Goal: Information Seeking & Learning: Learn about a topic

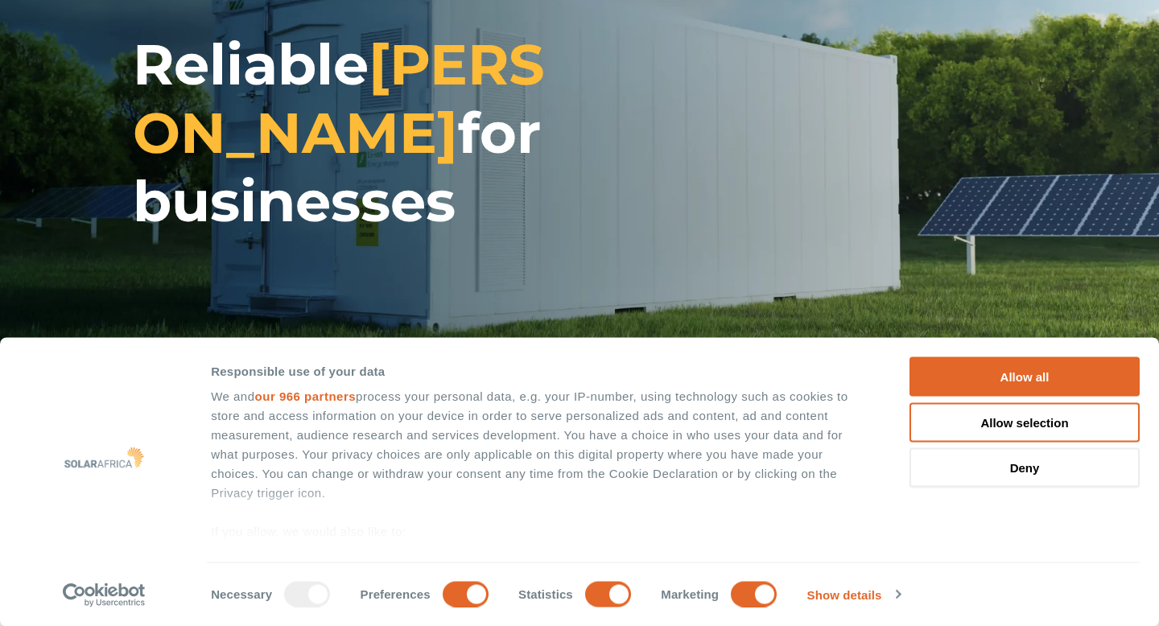
scroll to position [121, 0]
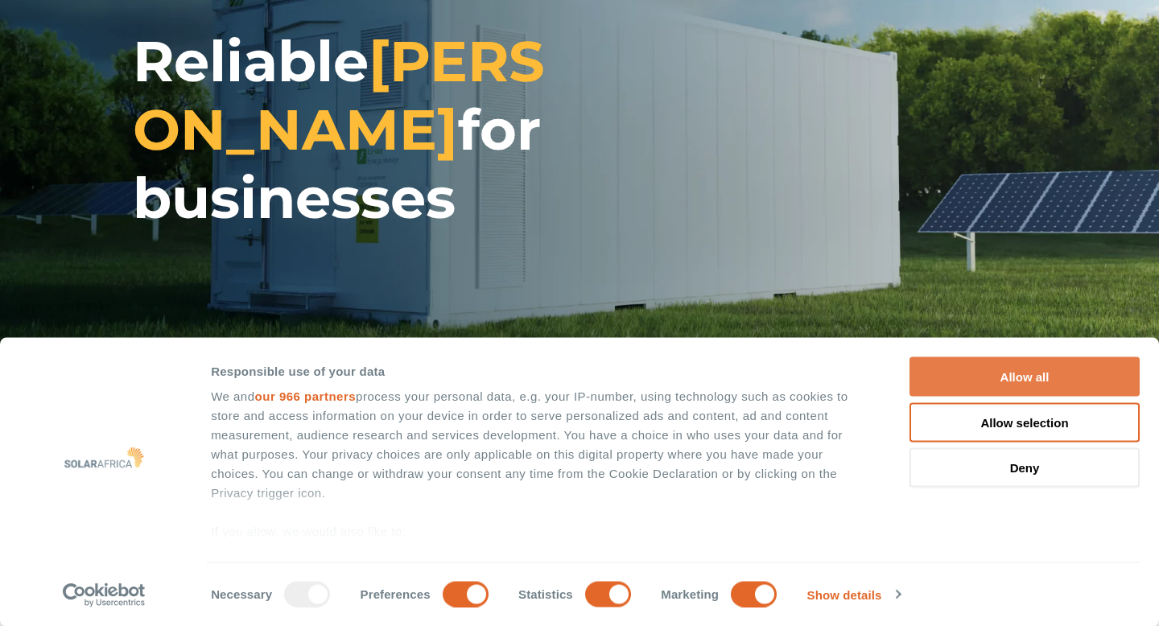
click at [1039, 382] on button "Allow all" at bounding box center [1024, 376] width 230 height 39
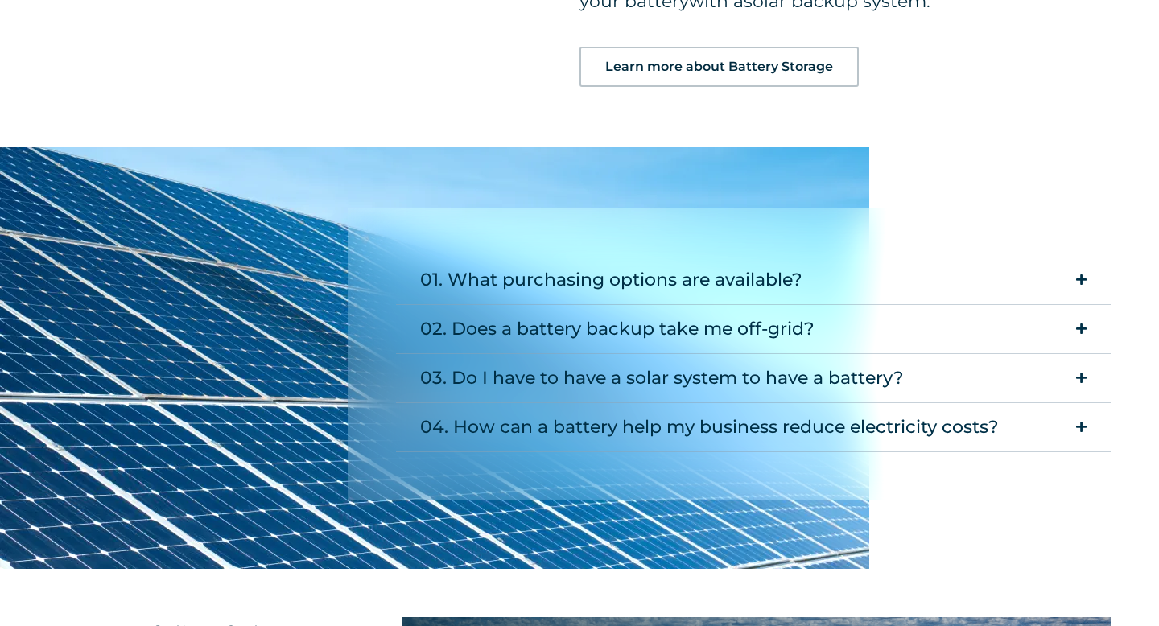
scroll to position [2005, 0]
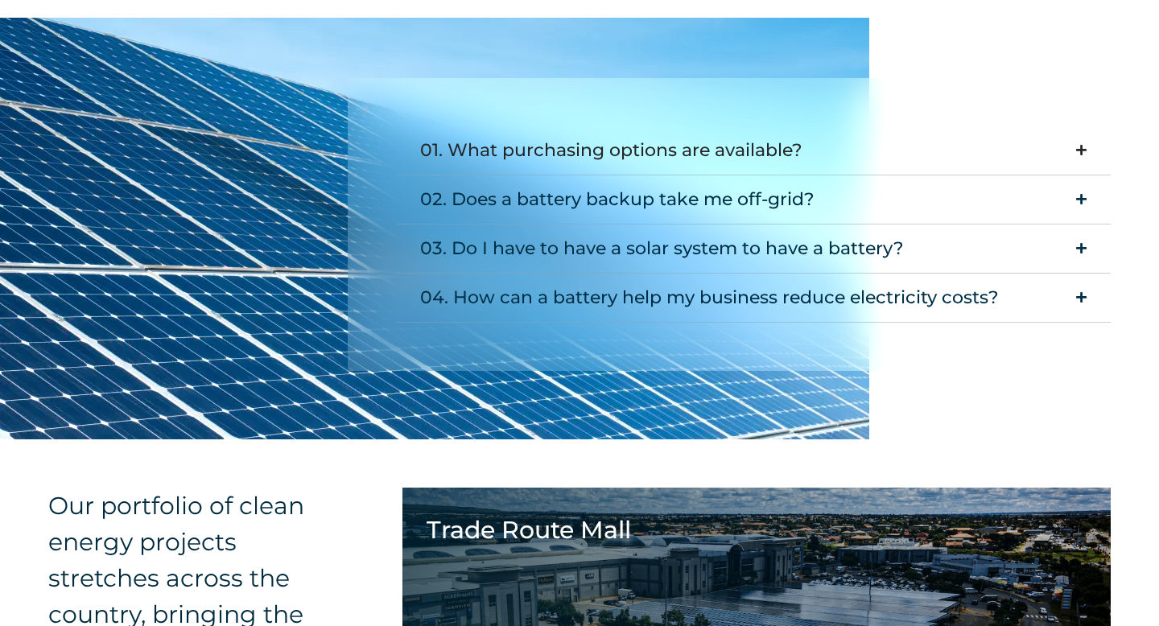
click at [1085, 151] on icon "Accordion. Open links with Enter or Space, close with Escape, and navigate with…" at bounding box center [1081, 150] width 10 height 12
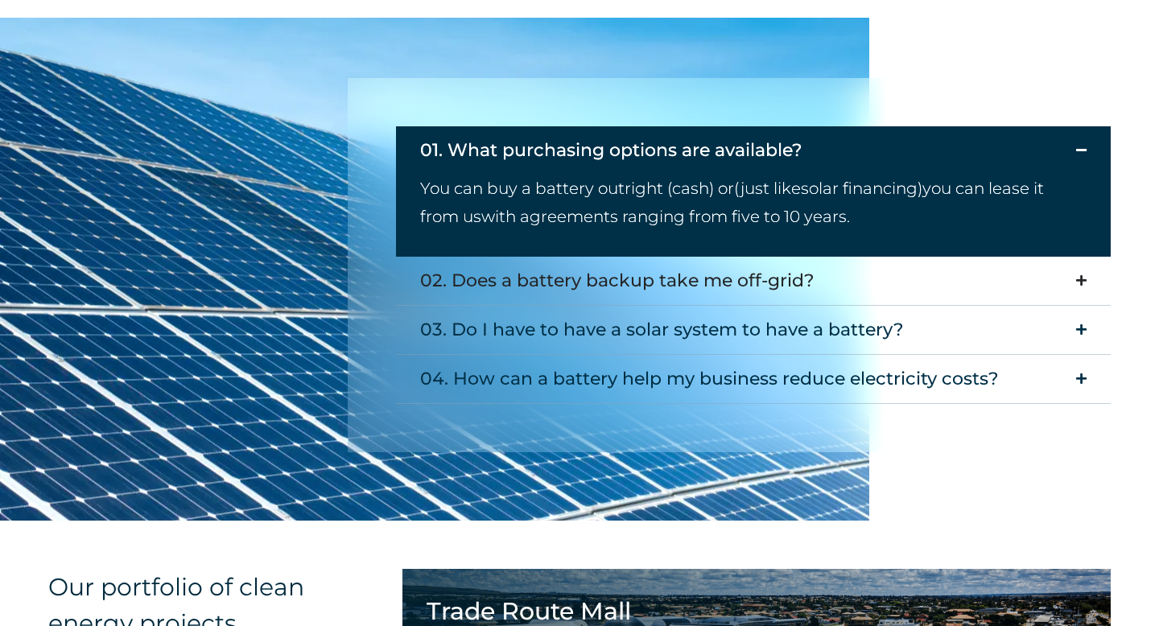
click at [1083, 281] on icon "Accordion. Open links with Enter or Space, close with Escape, and navigate with…" at bounding box center [1081, 280] width 10 height 12
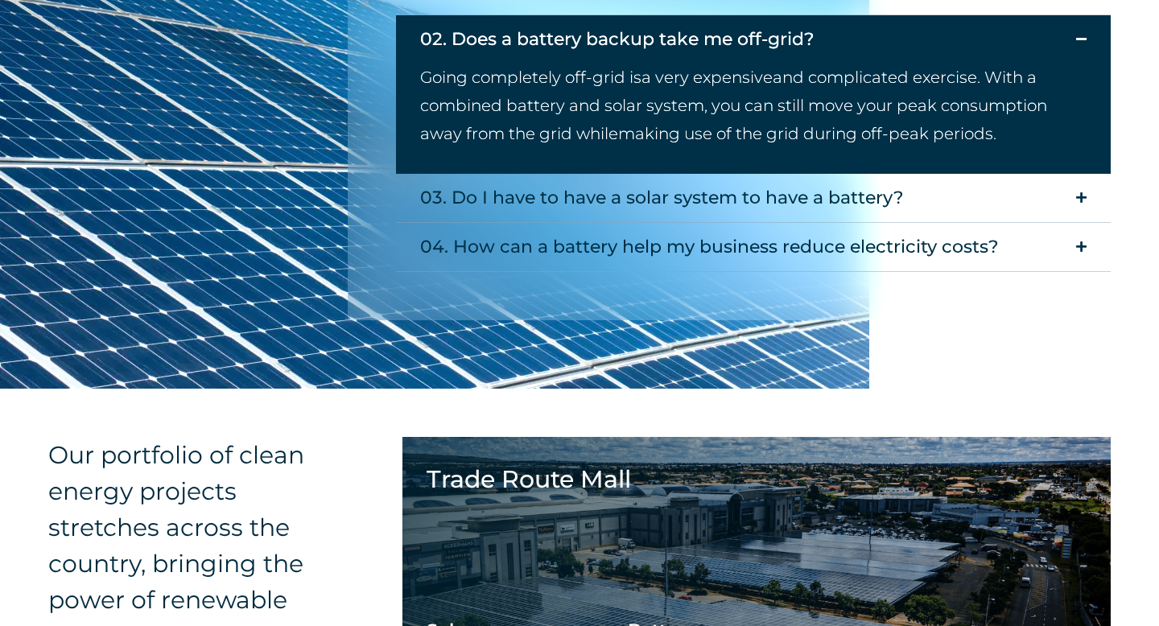
scroll to position [2205, 0]
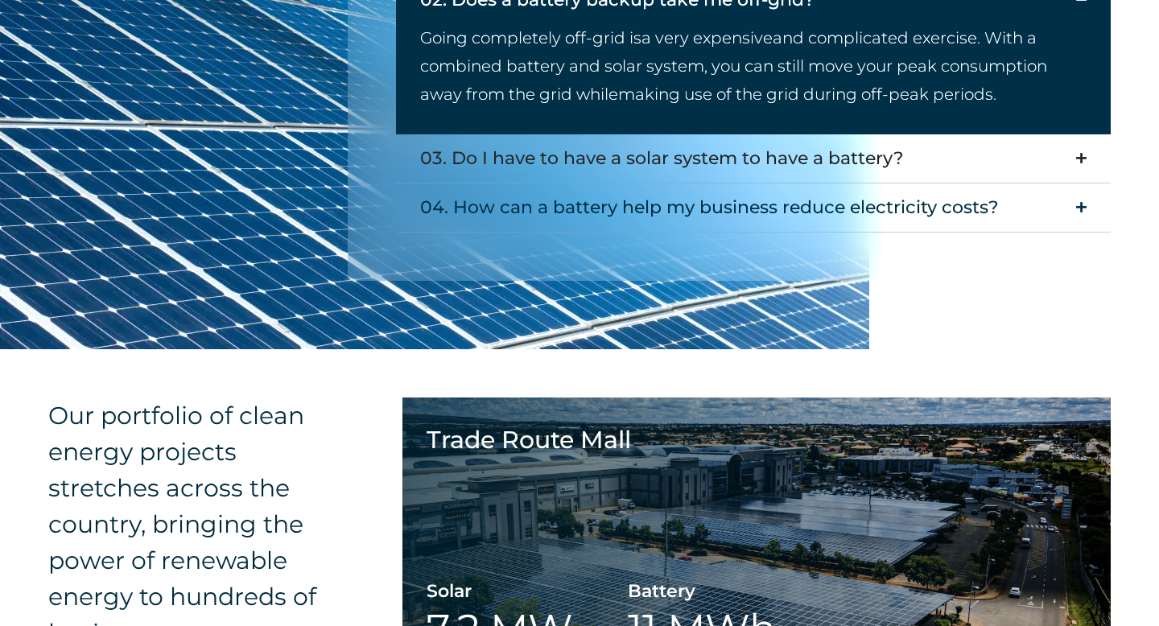
click at [1084, 160] on icon "Accordion. Open links with Enter or Space, close with Escape, and navigate with…" at bounding box center [1081, 158] width 10 height 12
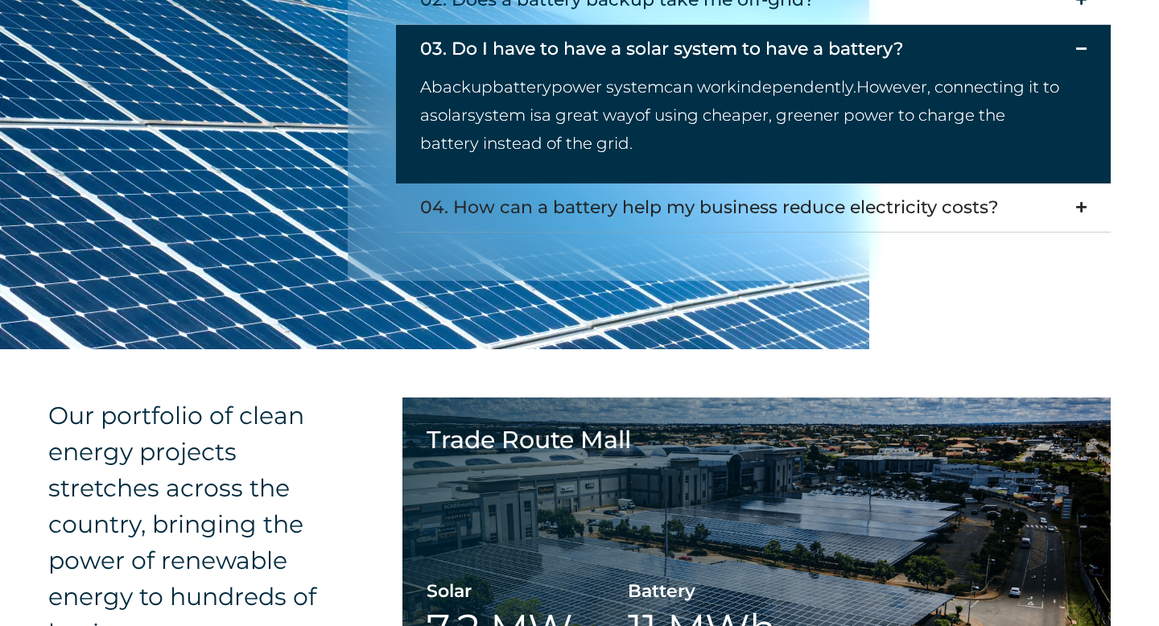
click at [1084, 208] on icon "Accordion. Open links with Enter or Space, close with Escape, and navigate with…" at bounding box center [1081, 207] width 10 height 12
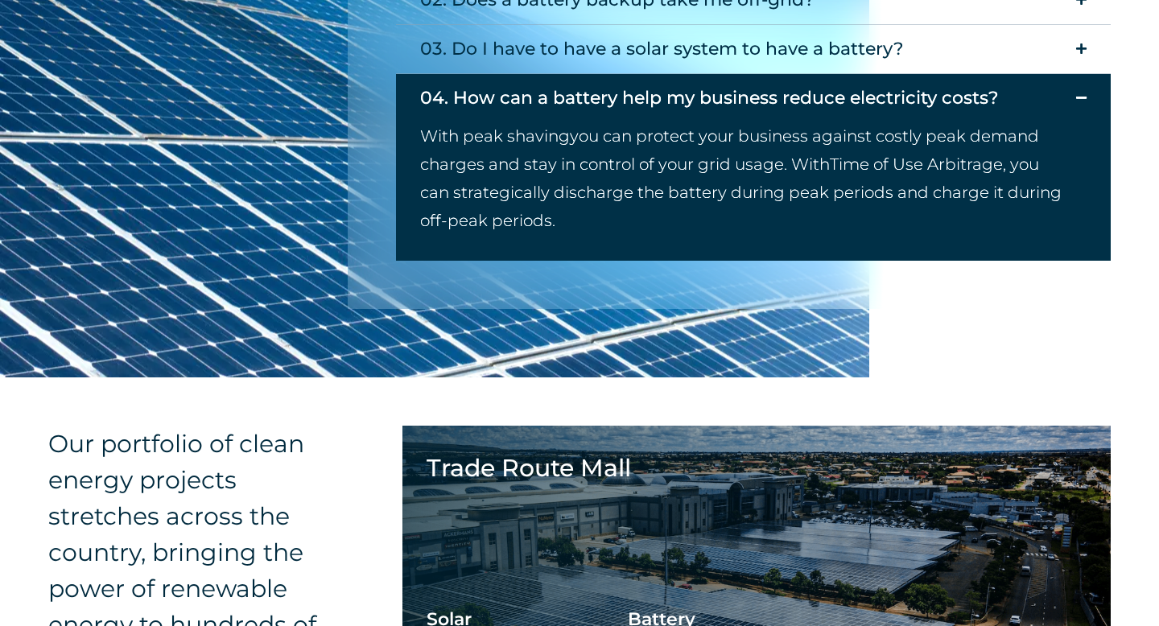
click at [1084, 95] on icon "Accordion. Open links with Enter or Space, close with Escape, and navigate with…" at bounding box center [1081, 98] width 10 height 12
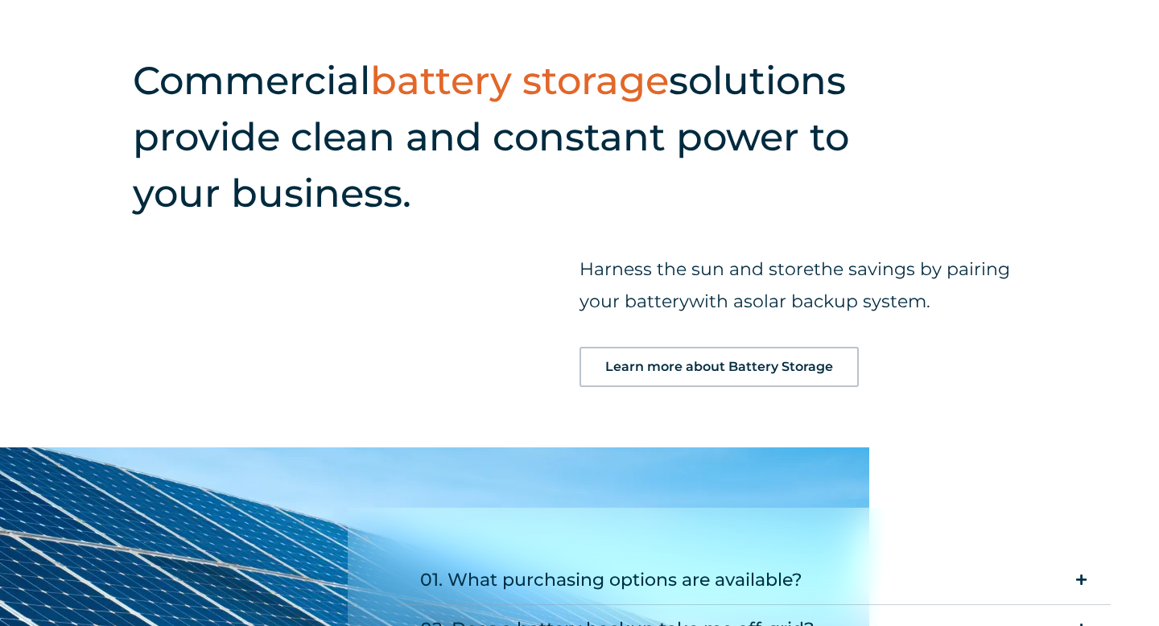
scroll to position [1631, 0]
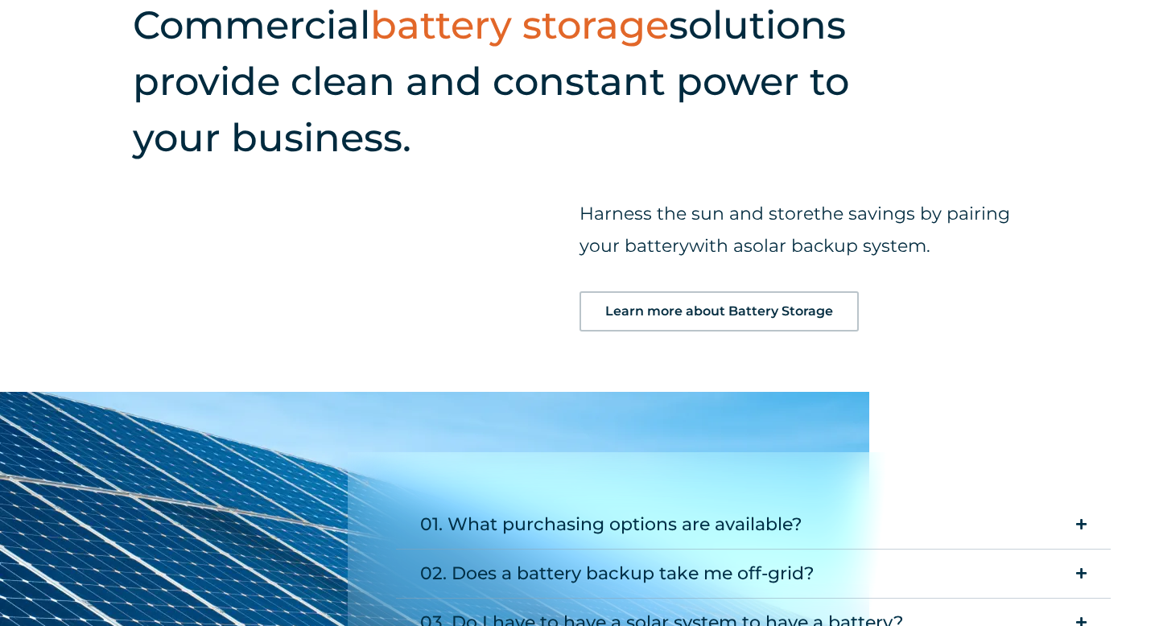
click at [687, 311] on span "Learn more about Battery Storage" at bounding box center [719, 311] width 228 height 13
